Goal: Transaction & Acquisition: Purchase product/service

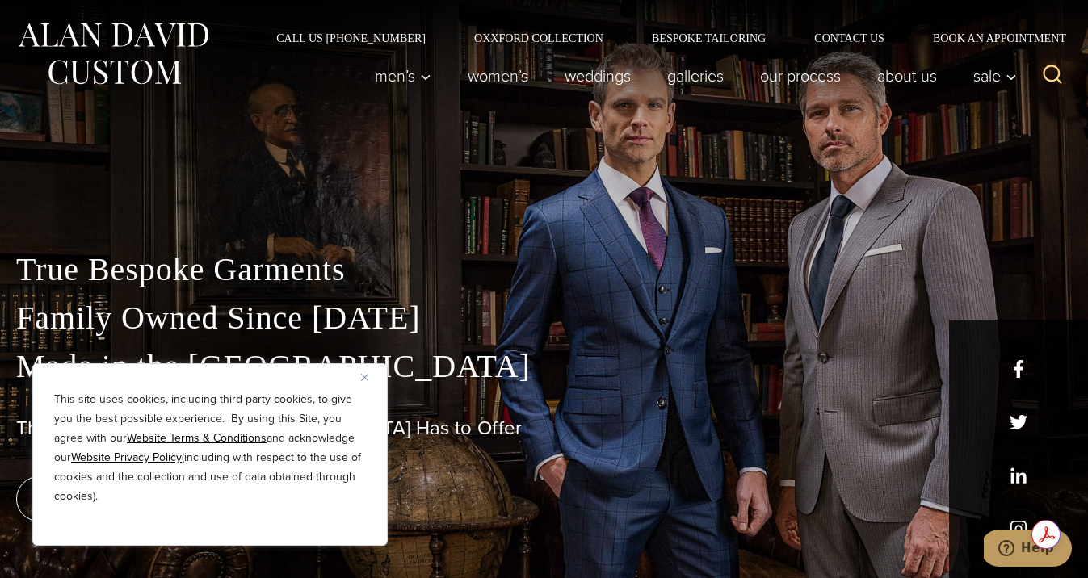
click at [364, 376] on img "Close" at bounding box center [364, 377] width 7 height 7
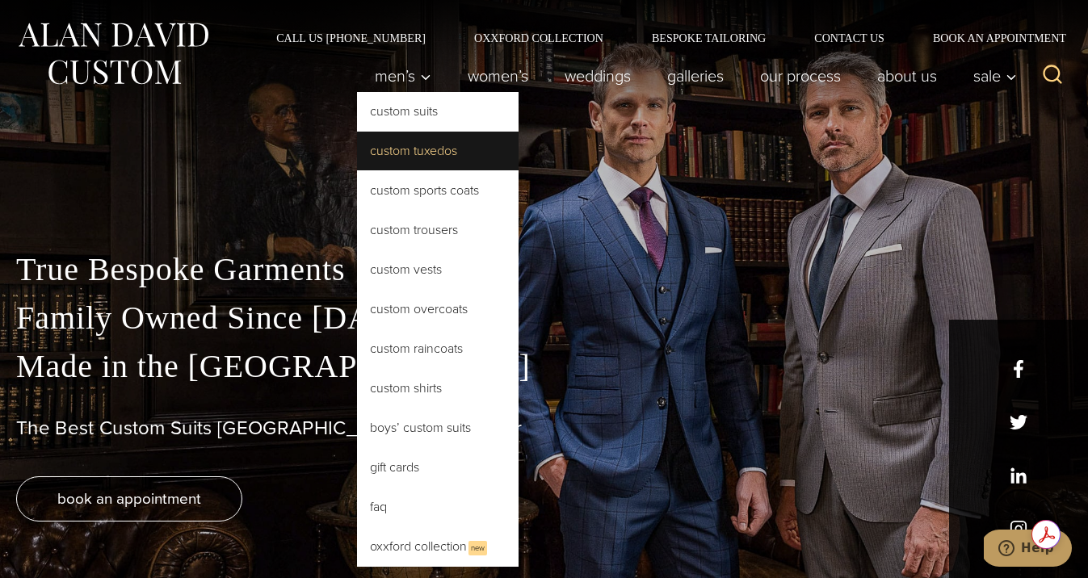
click at [405, 145] on link "Custom Tuxedos" at bounding box center [438, 151] width 162 height 39
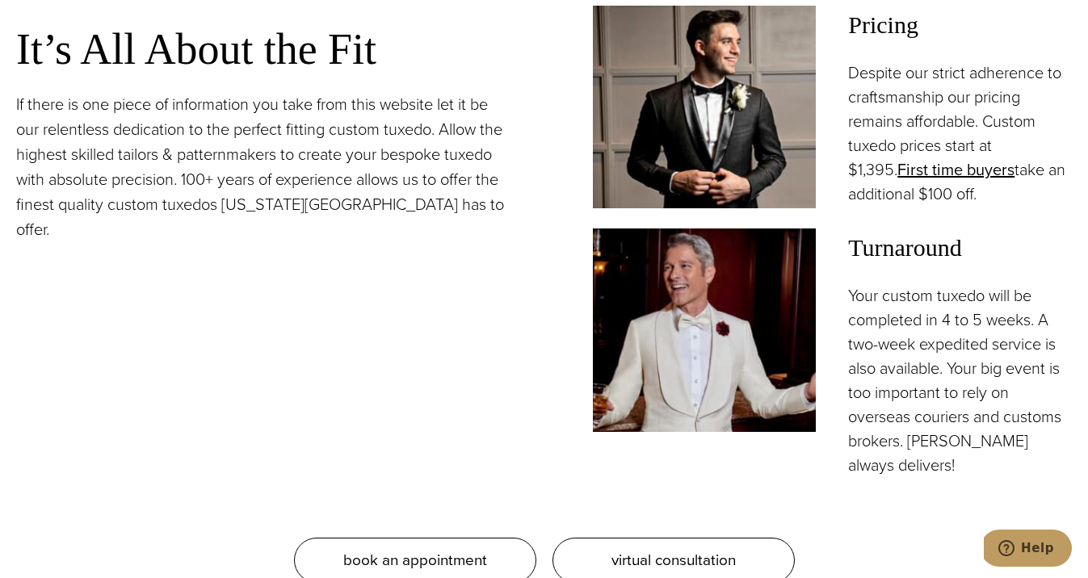
scroll to position [1441, 0]
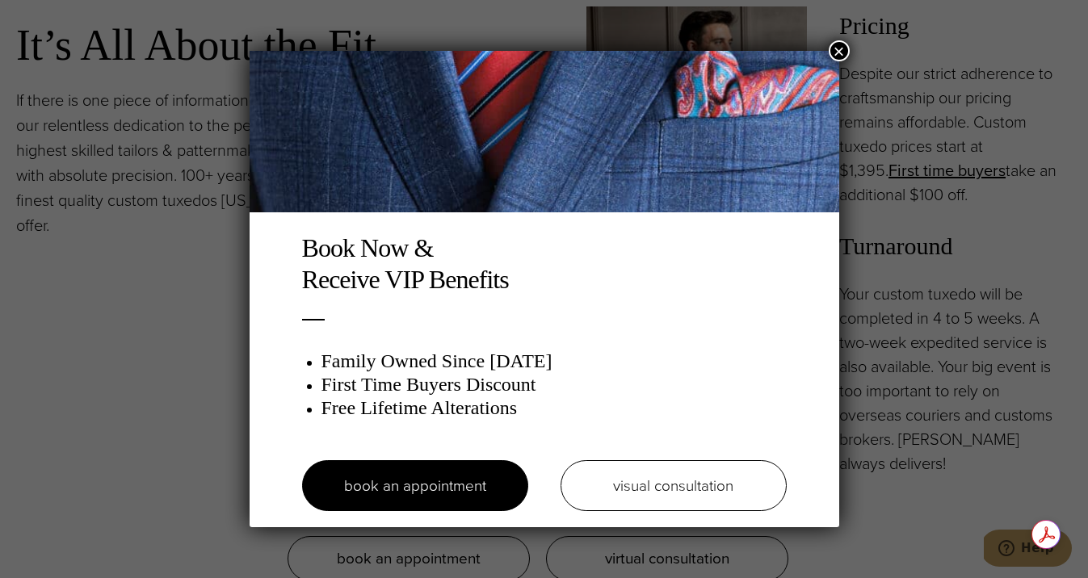
click at [833, 57] on button "×" at bounding box center [839, 50] width 21 height 21
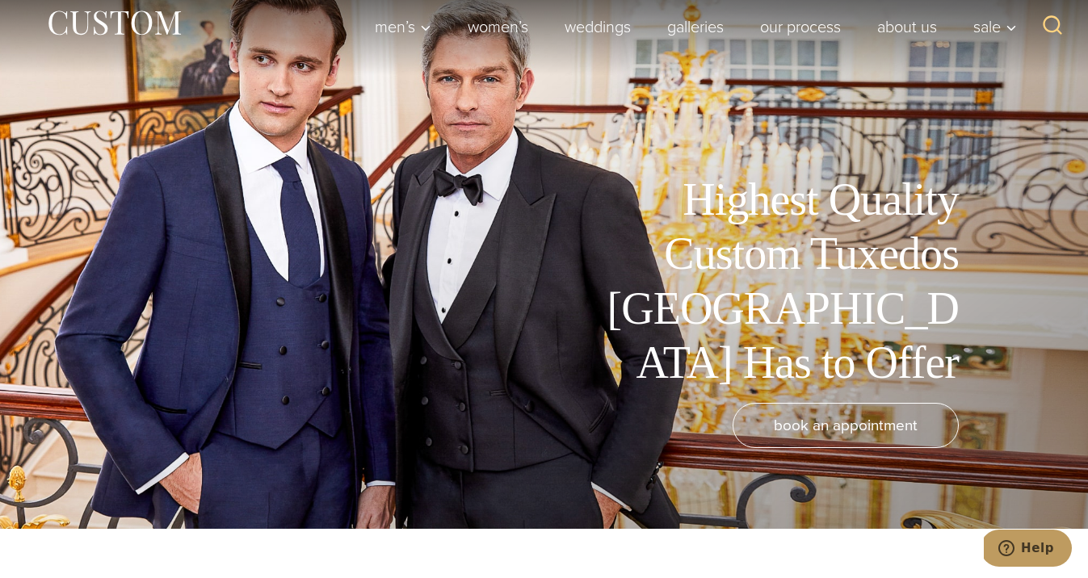
scroll to position [0, 0]
